Goal: Information Seeking & Learning: Learn about a topic

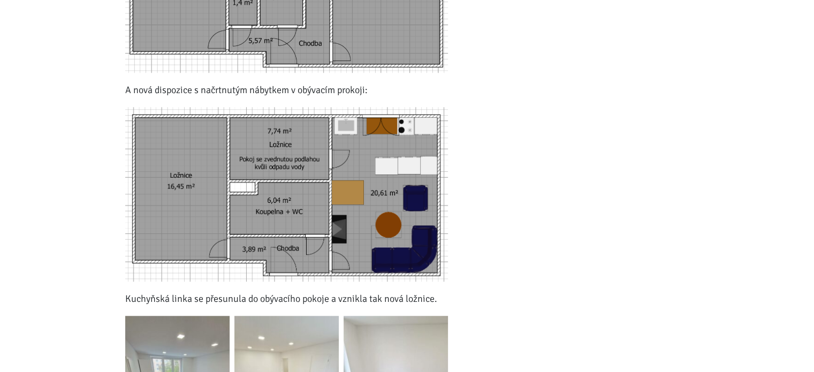
scroll to position [910, 0]
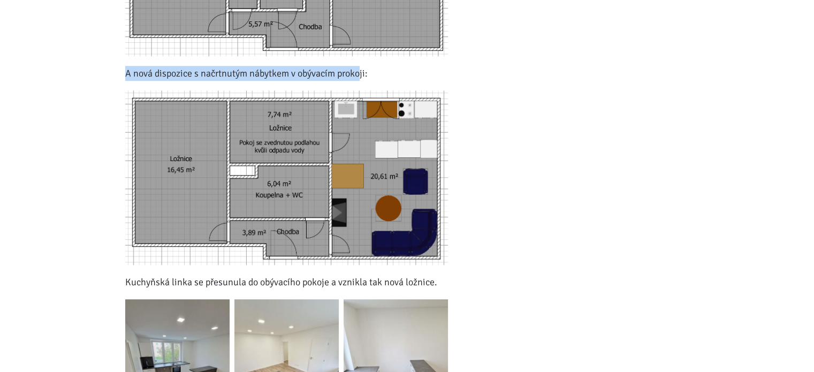
drag, startPoint x: 124, startPoint y: 78, endPoint x: 360, endPoint y: 77, distance: 235.5
click at [359, 77] on div "Chytrá změna dispozice z 2+1 na 3+kk Vytvořeno: [DATE] Poslední dva roky se věn…" at bounding box center [286, 230] width 337 height 2090
click at [360, 77] on p "A nová dispozice s načrtnutým nábytkem v obývacím prokoji:" at bounding box center [286, 73] width 323 height 15
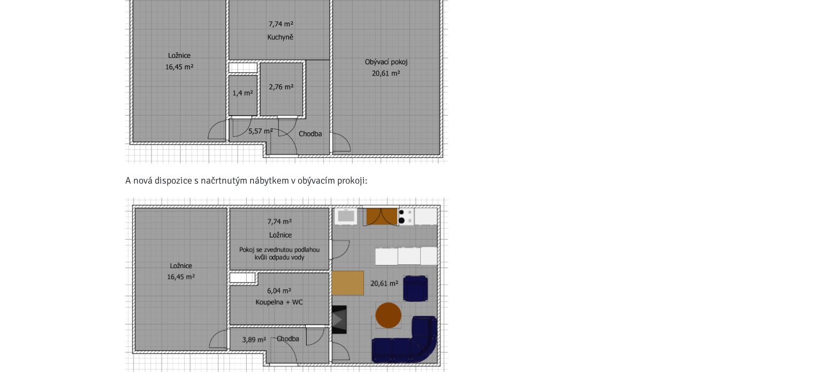
scroll to position [856, 0]
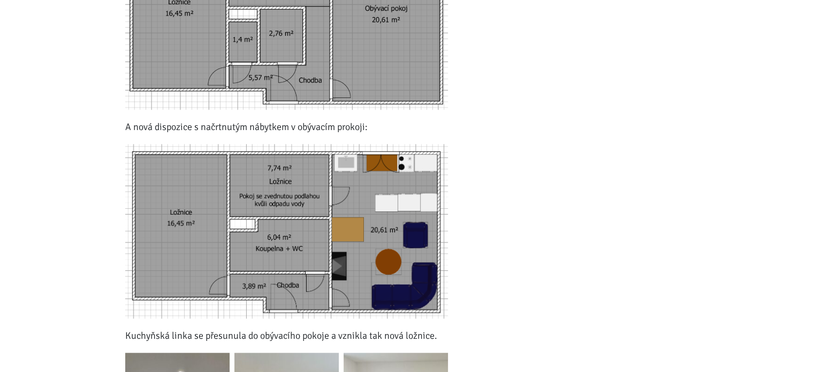
click at [429, 243] on img at bounding box center [286, 231] width 323 height 174
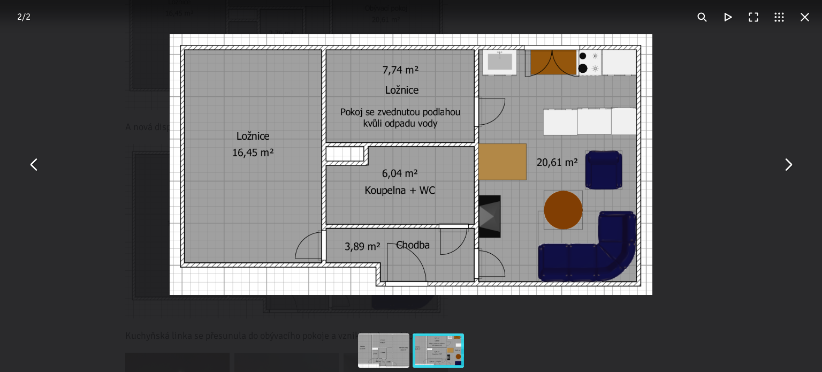
click at [792, 167] on button "You can close this modal content with the ESC key" at bounding box center [788, 165] width 26 height 26
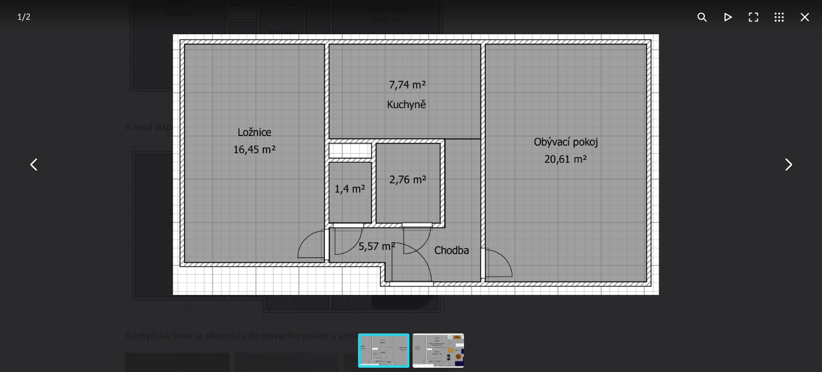
click at [792, 167] on button "You can close this modal content with the ESC key" at bounding box center [788, 165] width 26 height 26
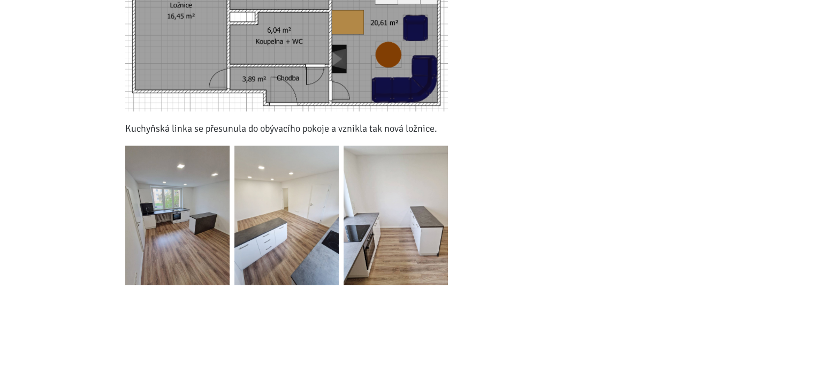
scroll to position [1070, 0]
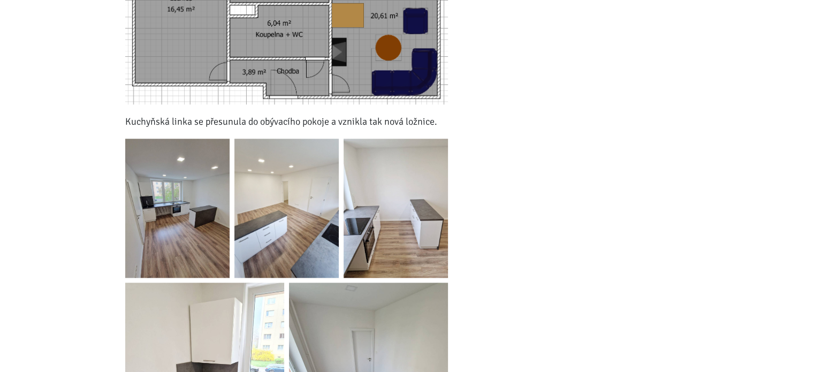
click at [162, 230] on img at bounding box center [177, 208] width 104 height 139
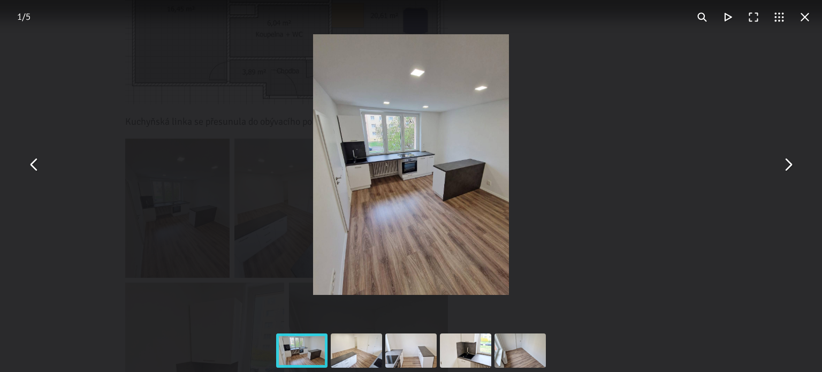
click at [785, 162] on button "You can close this modal content with the ESC key" at bounding box center [788, 165] width 26 height 26
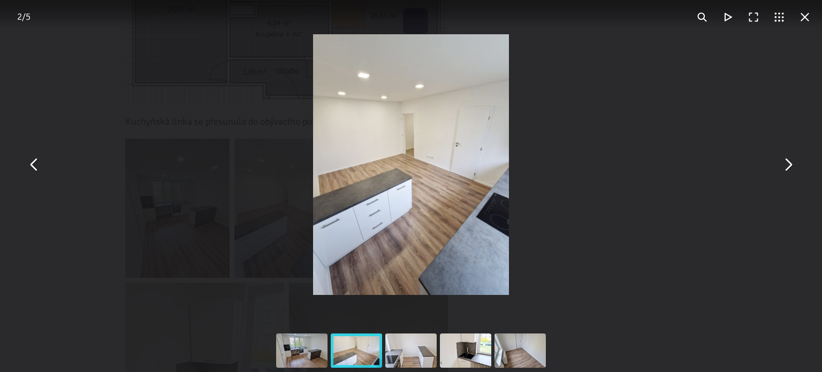
click at [785, 162] on button "You can close this modal content with the ESC key" at bounding box center [788, 165] width 26 height 26
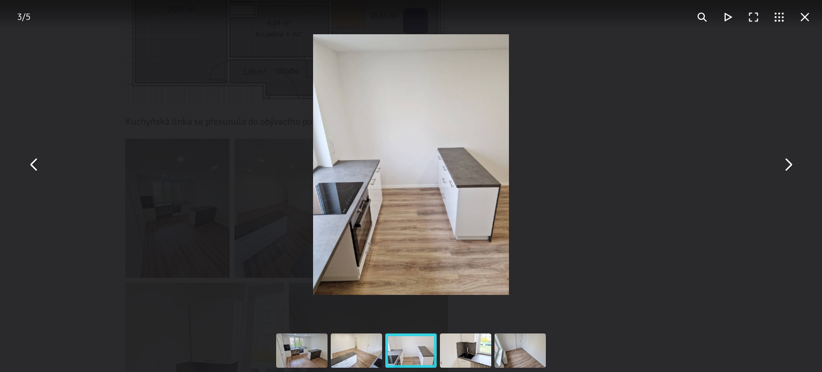
click at [785, 162] on button "You can close this modal content with the ESC key" at bounding box center [788, 165] width 26 height 26
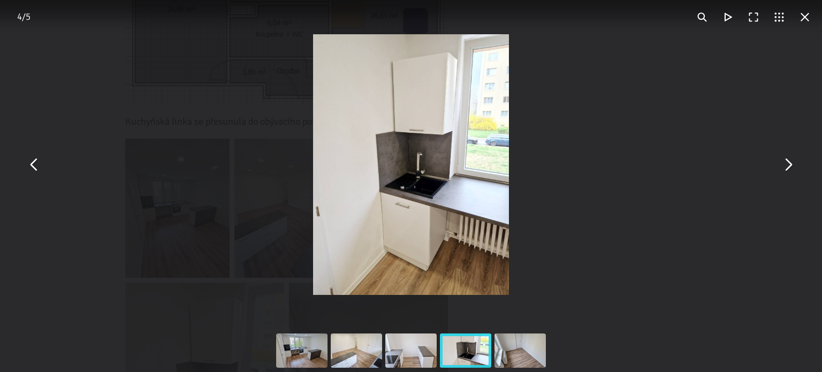
click at [785, 162] on button "You can close this modal content with the ESC key" at bounding box center [788, 165] width 26 height 26
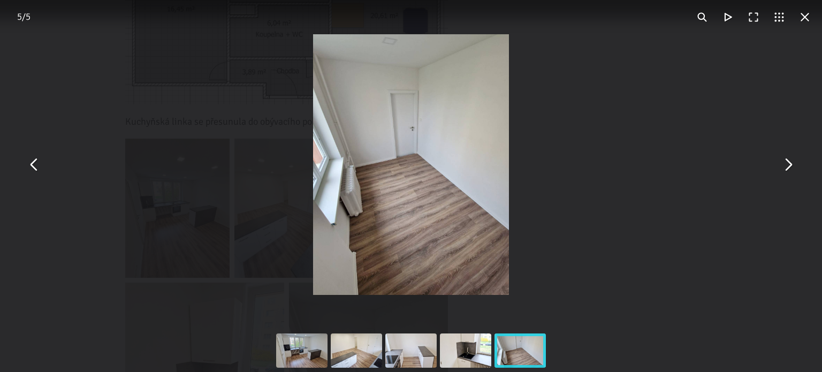
click at [785, 162] on button "You can close this modal content with the ESC key" at bounding box center [788, 165] width 26 height 26
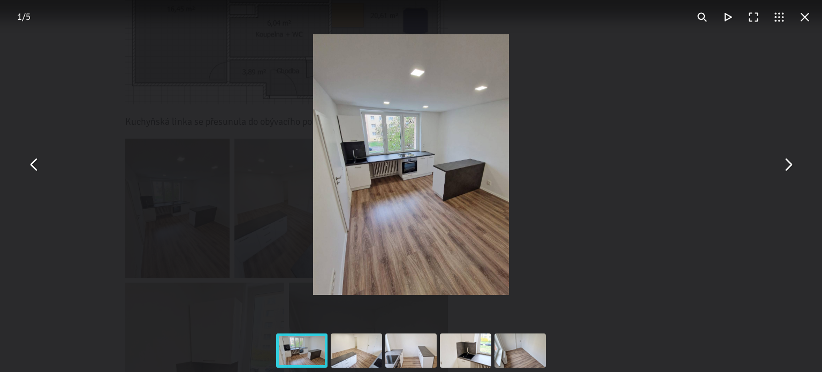
click at [785, 162] on button "You can close this modal content with the ESC key" at bounding box center [788, 165] width 26 height 26
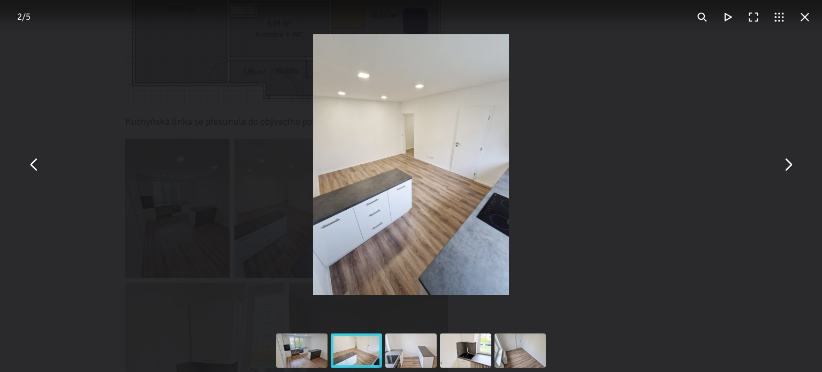
click at [785, 162] on button "You can close this modal content with the ESC key" at bounding box center [788, 165] width 26 height 26
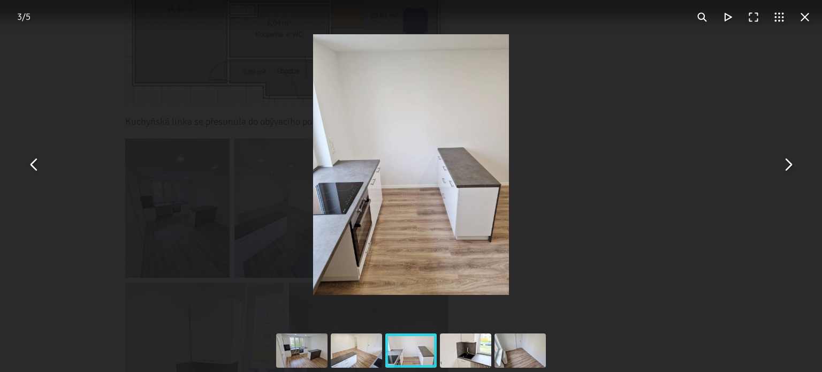
click at [785, 162] on button "You can close this modal content with the ESC key" at bounding box center [788, 165] width 26 height 26
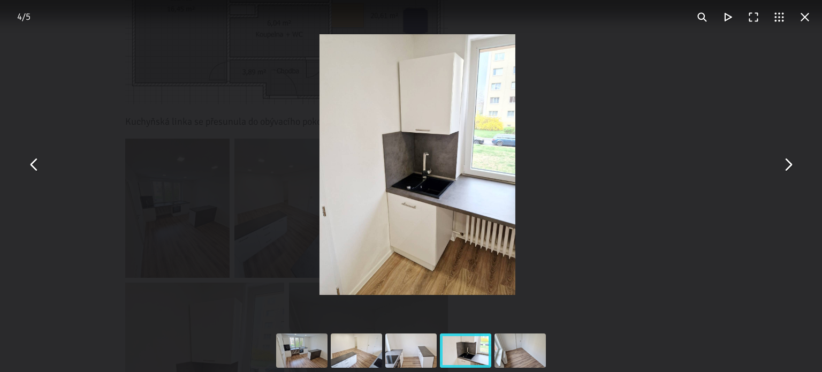
click at [785, 162] on button "You can close this modal content with the ESC key" at bounding box center [788, 165] width 26 height 26
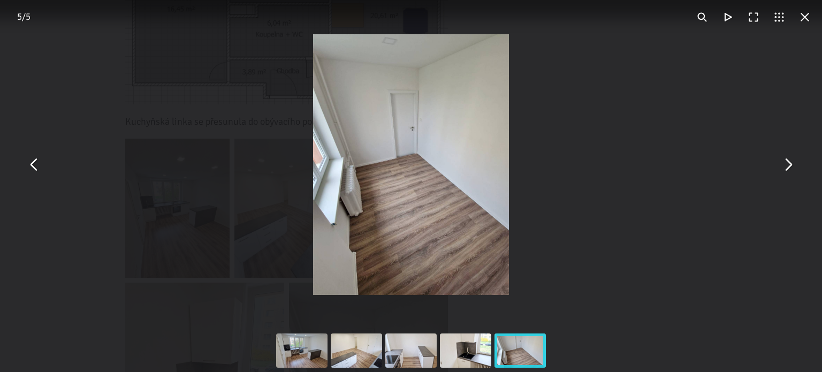
click at [804, 21] on button "You can close this modal content with the ESC key" at bounding box center [805, 17] width 26 height 26
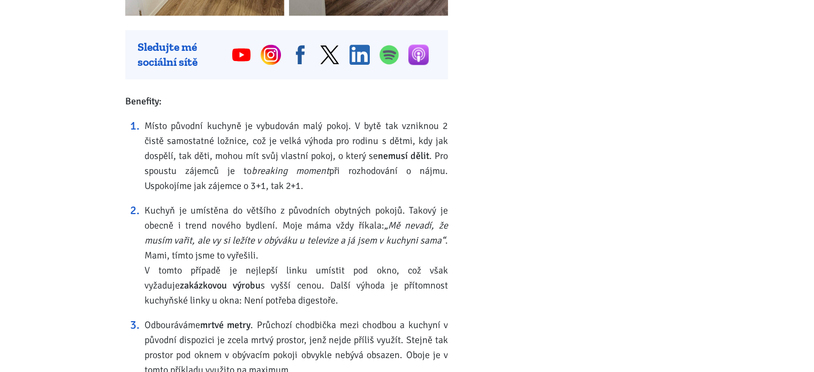
scroll to position [1552, 0]
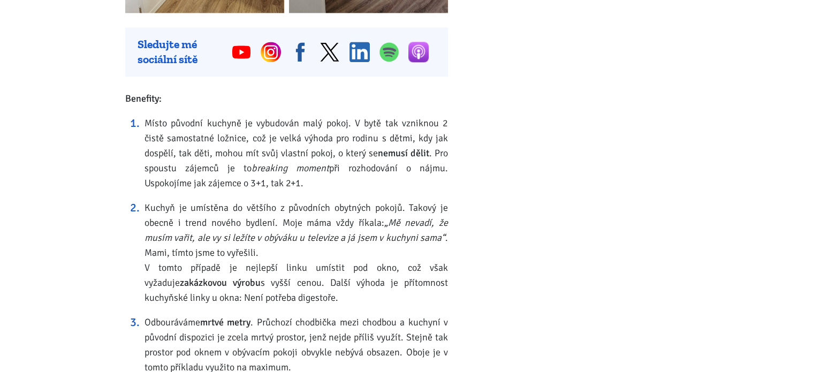
drag, startPoint x: 124, startPoint y: 199, endPoint x: 383, endPoint y: 291, distance: 274.9
click at [383, 291] on li "Kuchyň je umístěna do většího z původních obytných pokojů. Takový je obecně i t…" at bounding box center [295, 252] width 303 height 105
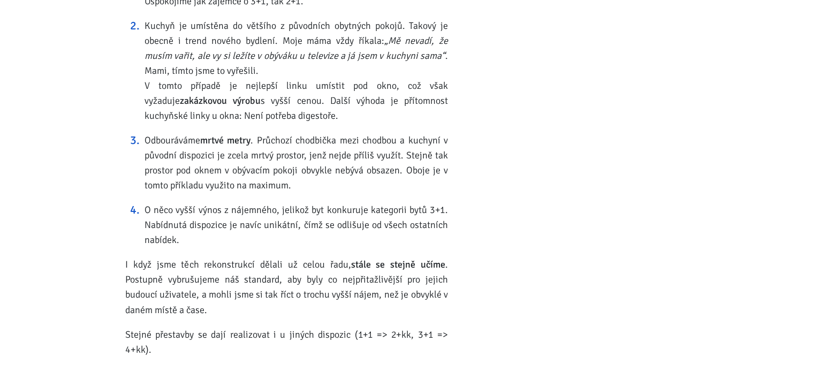
scroll to position [1819, 0]
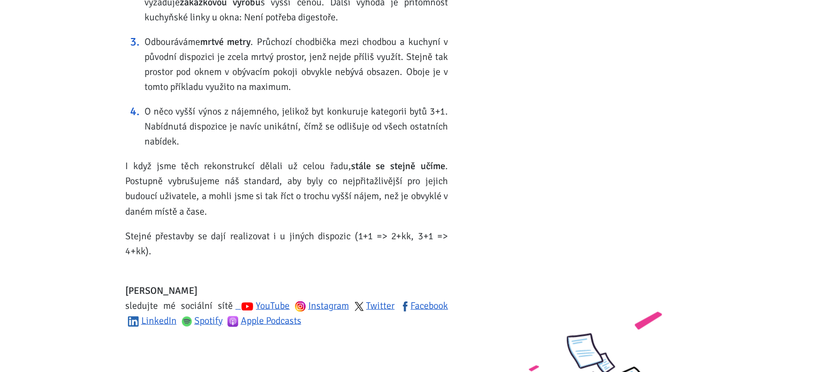
drag, startPoint x: 25, startPoint y: 55, endPoint x: 36, endPoint y: 119, distance: 65.2
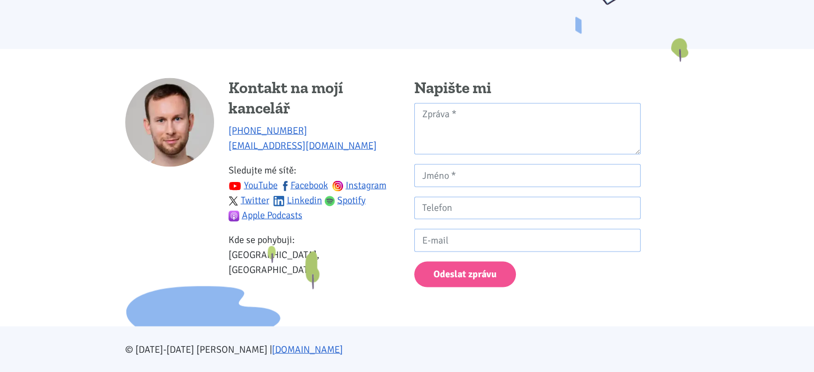
scroll to position [2267, 0]
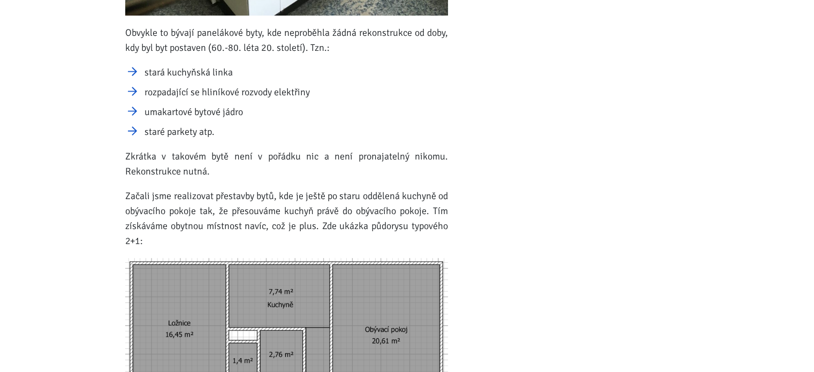
scroll to position [749, 0]
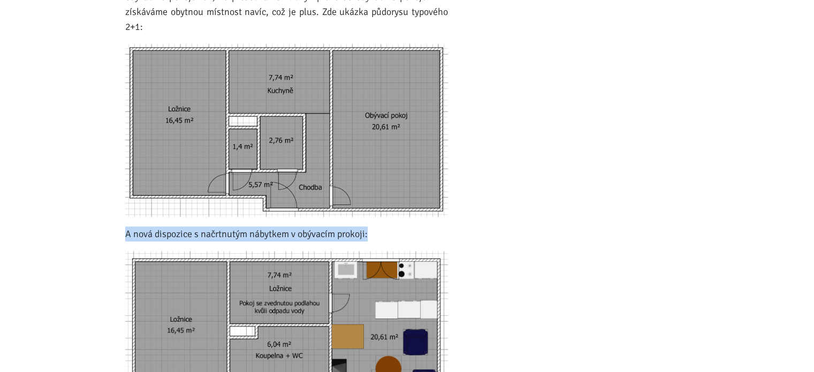
drag, startPoint x: 123, startPoint y: 230, endPoint x: 377, endPoint y: 232, distance: 254.2
click at [377, 232] on p "A nová dispozice s načrtnutým nábytkem v obývacím prokoji:" at bounding box center [286, 233] width 323 height 15
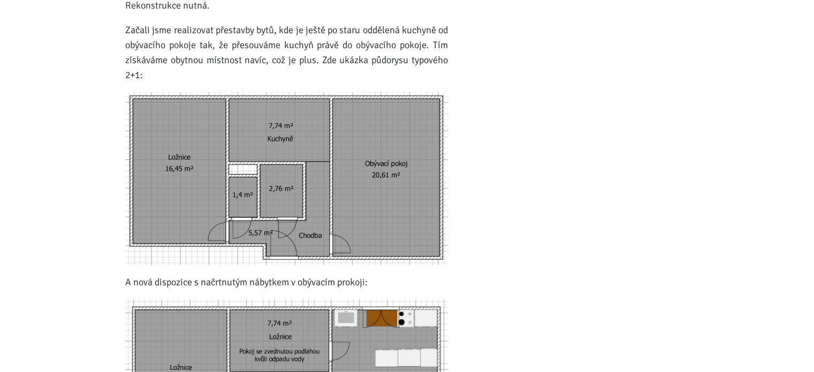
scroll to position [696, 0]
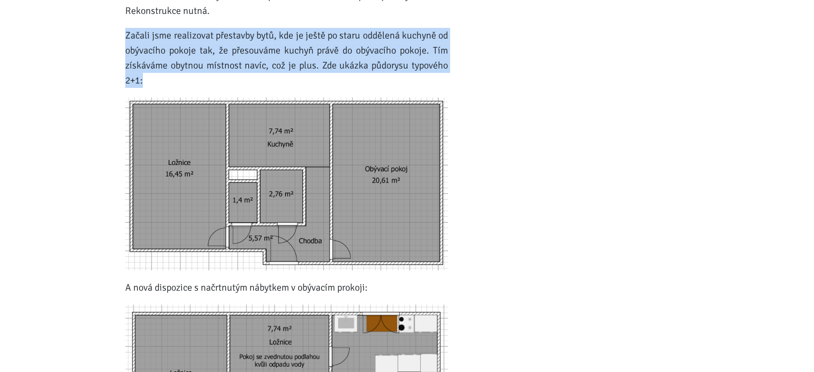
drag, startPoint x: 123, startPoint y: 35, endPoint x: 382, endPoint y: 78, distance: 262.0
click at [382, 78] on p "Začali jsme realizovat přestavby bytů, kde je ještě po staru oddělená kuchyně o…" at bounding box center [286, 58] width 323 height 60
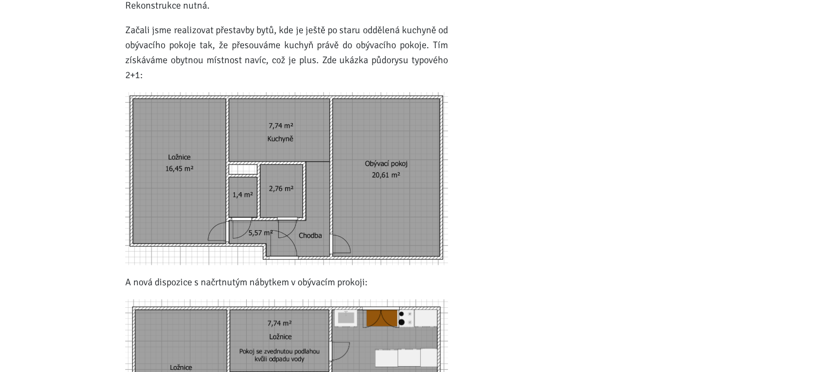
drag, startPoint x: 0, startPoint y: 220, endPoint x: 18, endPoint y: 253, distance: 37.6
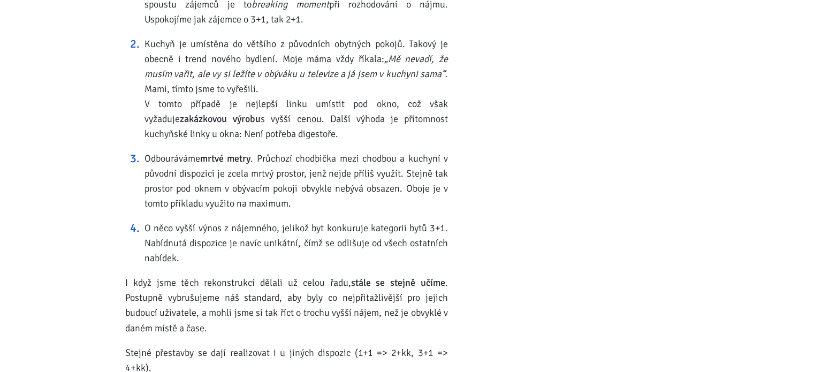
scroll to position [1718, 0]
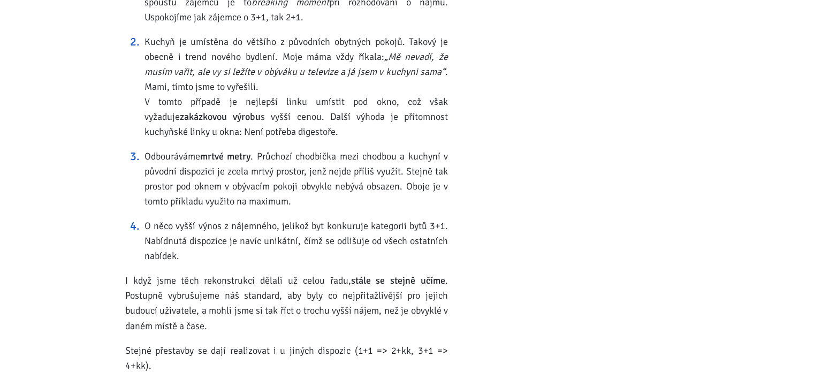
drag, startPoint x: 18, startPoint y: 253, endPoint x: 27, endPoint y: 283, distance: 31.5
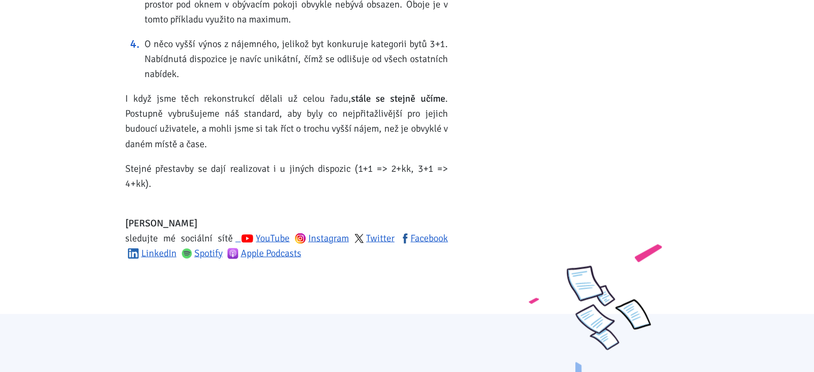
scroll to position [2092, 0]
